Goal: Task Accomplishment & Management: Manage account settings

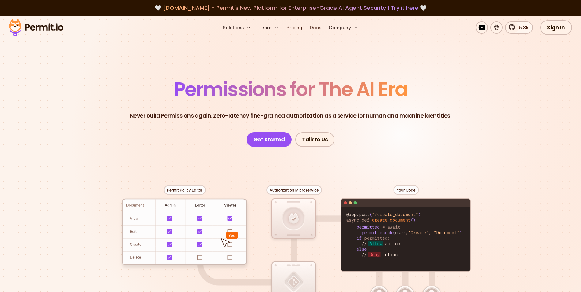
drag, startPoint x: 552, startPoint y: 33, endPoint x: 543, endPoint y: 43, distance: 13.4
click at [552, 33] on link "Sign In" at bounding box center [556, 27] width 32 height 15
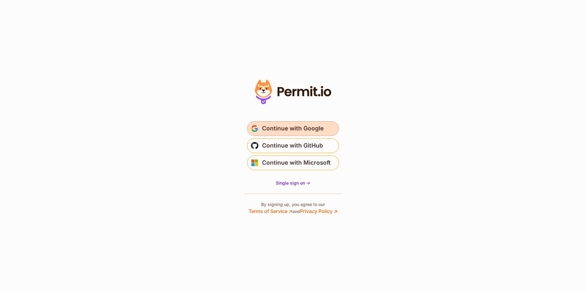
click at [293, 131] on span "Continue with Google" at bounding box center [293, 129] width 62 height 10
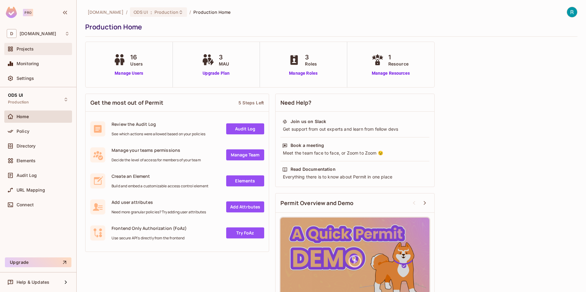
click at [15, 51] on div at bounding box center [12, 48] width 10 height 7
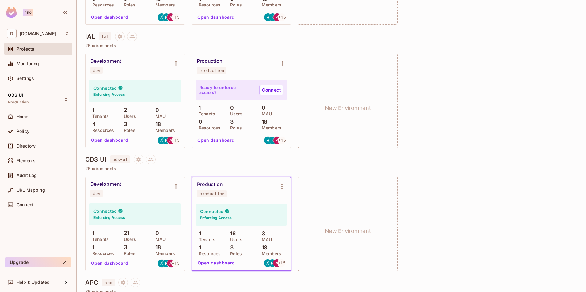
scroll to position [398, 0]
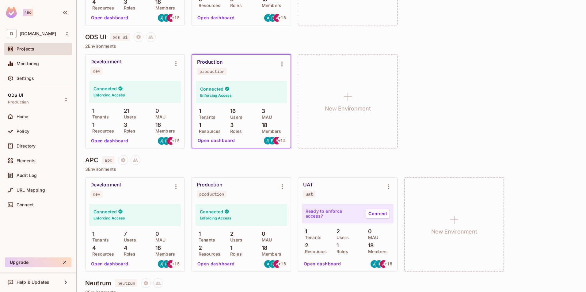
click at [222, 141] on button "Open dashboard" at bounding box center [216, 141] width 42 height 10
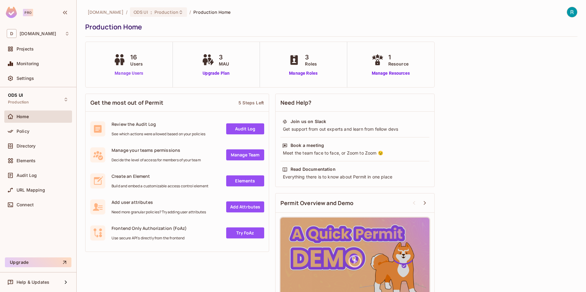
click at [121, 75] on link "Manage Users" at bounding box center [129, 73] width 34 height 6
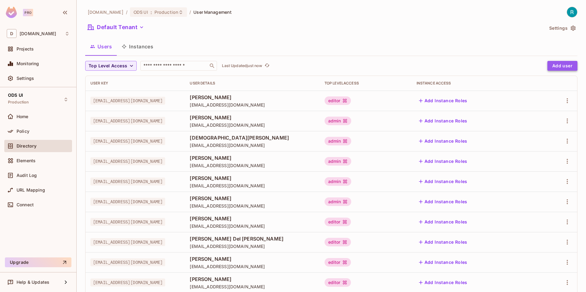
click at [549, 66] on button "Add user" at bounding box center [562, 66] width 30 height 10
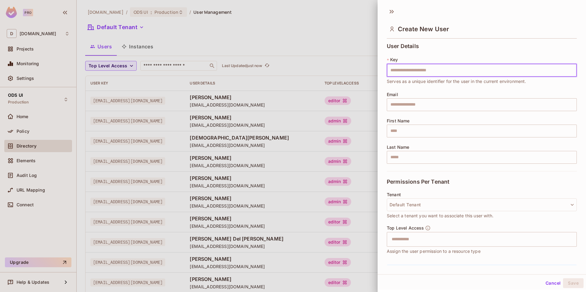
click at [420, 71] on input "text" at bounding box center [481, 70] width 190 height 13
type input "**********"
click at [406, 104] on input "text" at bounding box center [481, 104] width 190 height 13
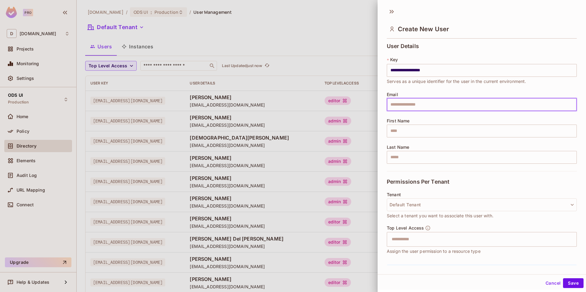
paste input "**********"
type input "**********"
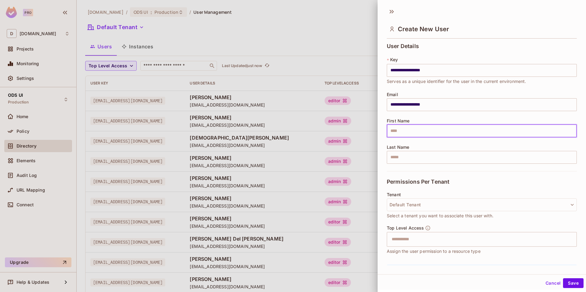
click at [391, 132] on input "text" at bounding box center [481, 131] width 190 height 13
type input "*********"
click at [405, 157] on input "text" at bounding box center [481, 157] width 190 height 13
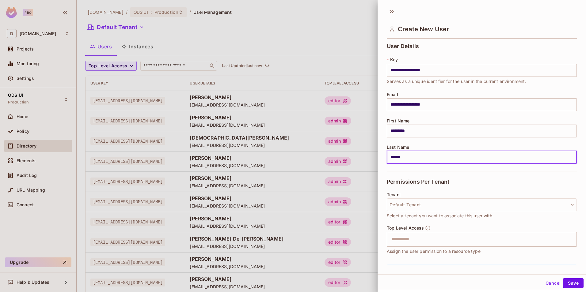
type input "******"
click at [524, 176] on div "Permissions Per Tenant" at bounding box center [481, 181] width 190 height 21
click at [399, 244] on input "text" at bounding box center [476, 239] width 177 height 12
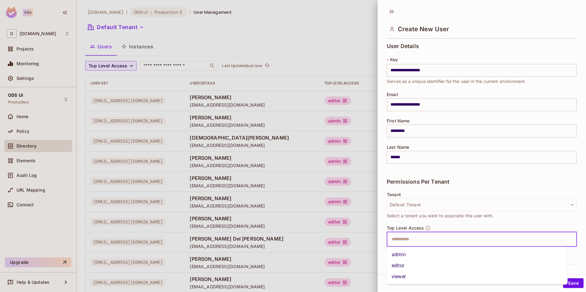
click at [401, 266] on li "editor" at bounding box center [476, 265] width 181 height 11
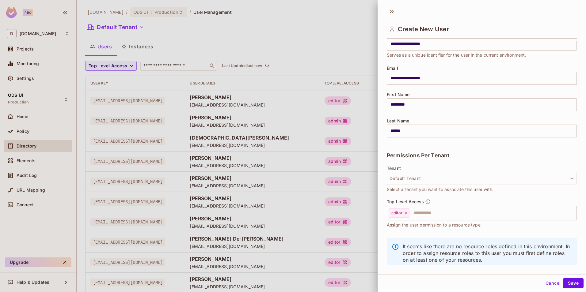
scroll to position [39, 0]
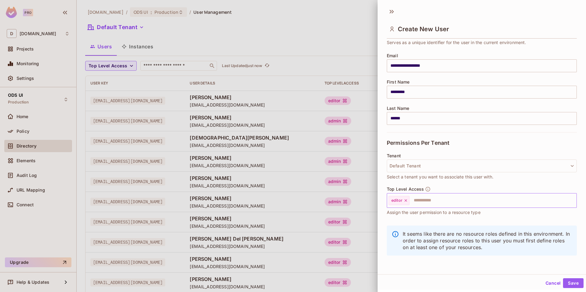
drag, startPoint x: 569, startPoint y: 285, endPoint x: 449, endPoint y: 203, distance: 145.3
click at [570, 284] on button "Save" at bounding box center [573, 283] width 21 height 10
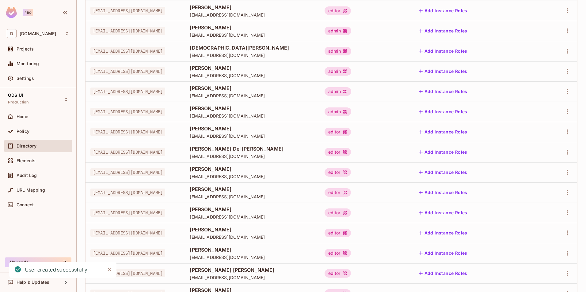
scroll to position [136, 0]
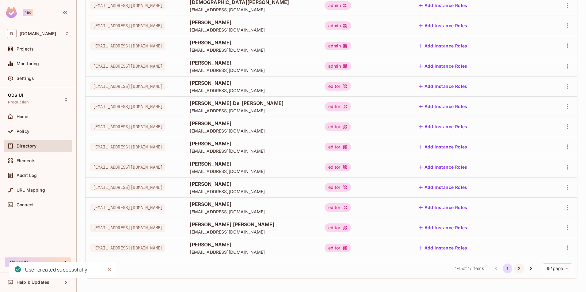
click at [514, 270] on button "2" at bounding box center [519, 269] width 10 height 10
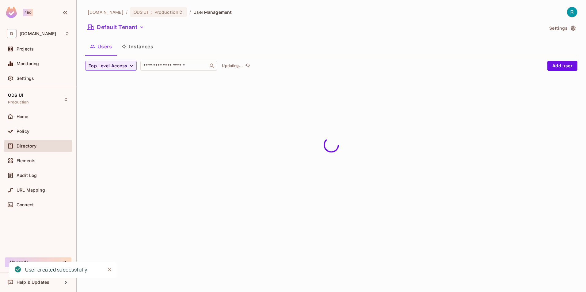
scroll to position [0, 0]
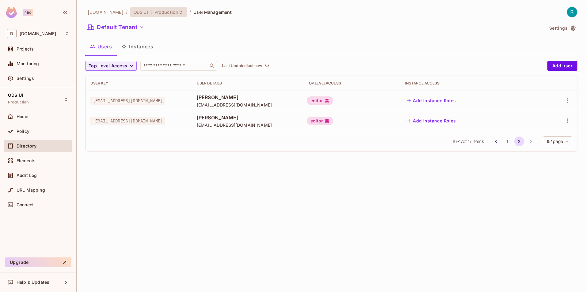
click at [179, 13] on icon at bounding box center [180, 12] width 2 height 4
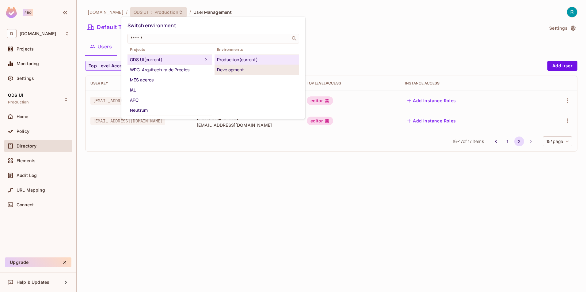
click at [232, 69] on div "Development" at bounding box center [257, 69] width 80 height 7
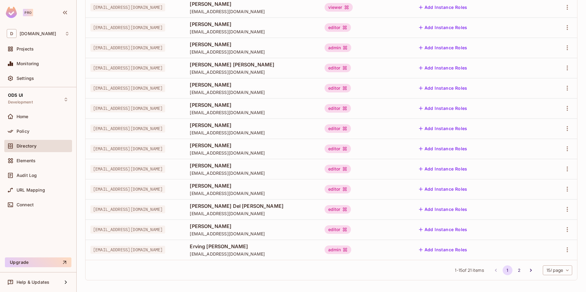
scroll to position [136, 0]
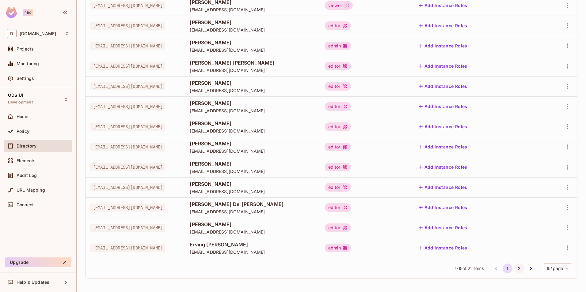
click at [514, 268] on button "2" at bounding box center [519, 269] width 10 height 10
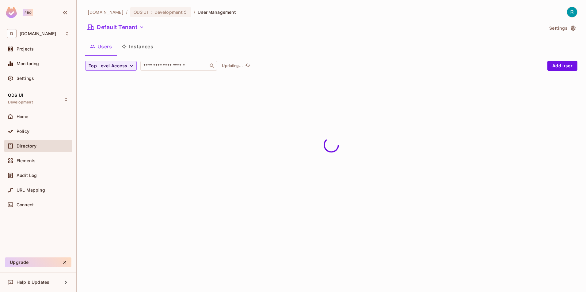
scroll to position [0, 0]
